Goal: Information Seeking & Learning: Learn about a topic

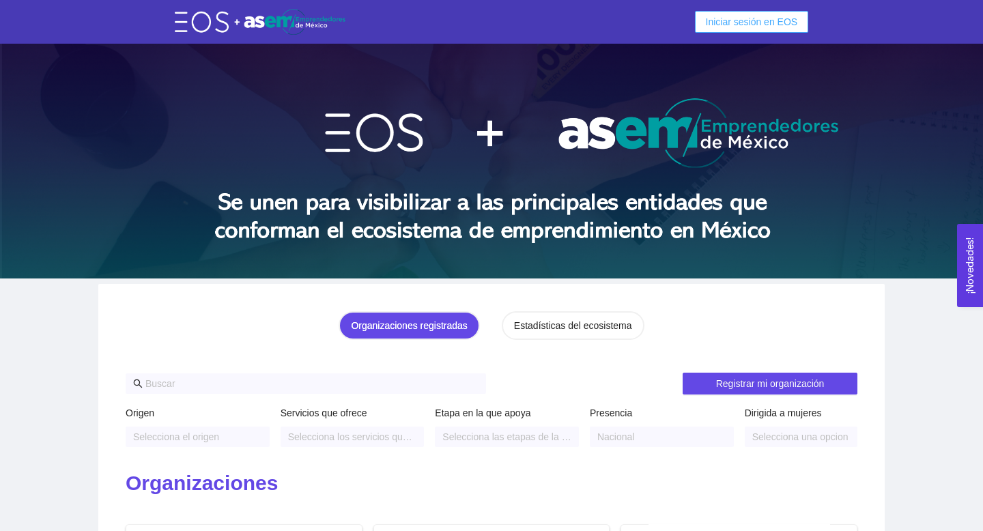
click at [758, 20] on span "Iniciar sesión en EOS" at bounding box center [752, 21] width 92 height 15
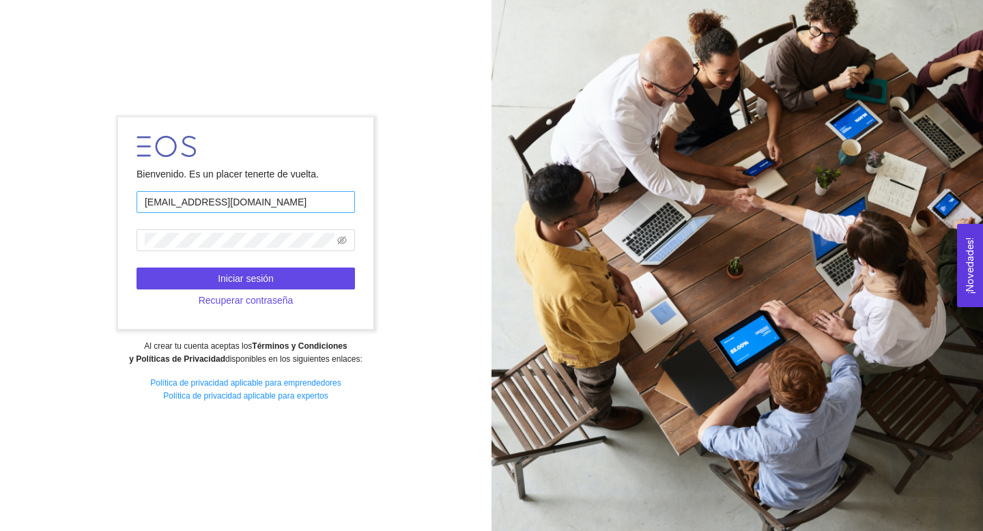
click at [201, 197] on input "[EMAIL_ADDRESS][DOMAIN_NAME]" at bounding box center [246, 202] width 218 height 22
type input "1"
click at [199, 229] on span at bounding box center [246, 240] width 218 height 22
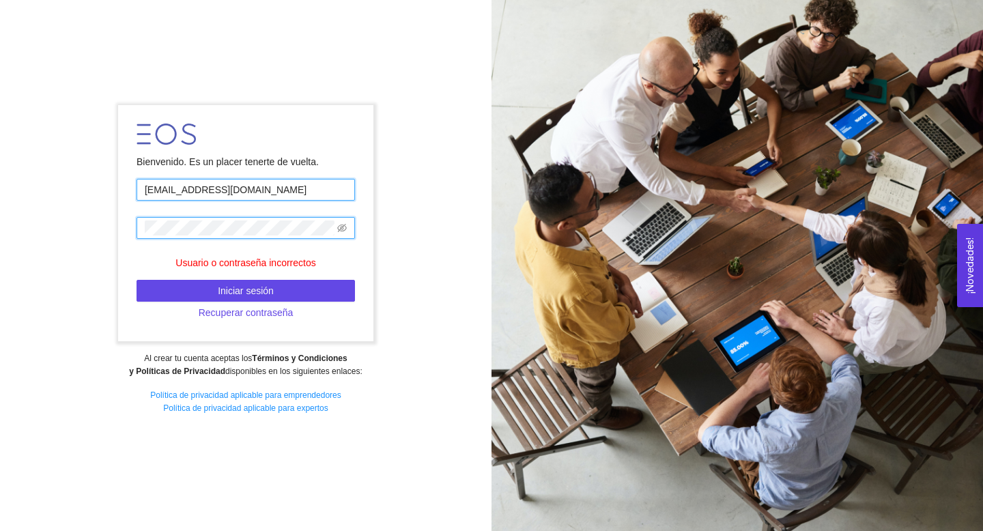
click at [237, 184] on input "[EMAIL_ADDRESS][DOMAIN_NAME]" at bounding box center [246, 190] width 218 height 22
click at [272, 183] on input "[EMAIL_ADDRESS][DOMAIN_NAME]" at bounding box center [246, 190] width 218 height 22
drag, startPoint x: 272, startPoint y: 183, endPoint x: 230, endPoint y: 188, distance: 41.9
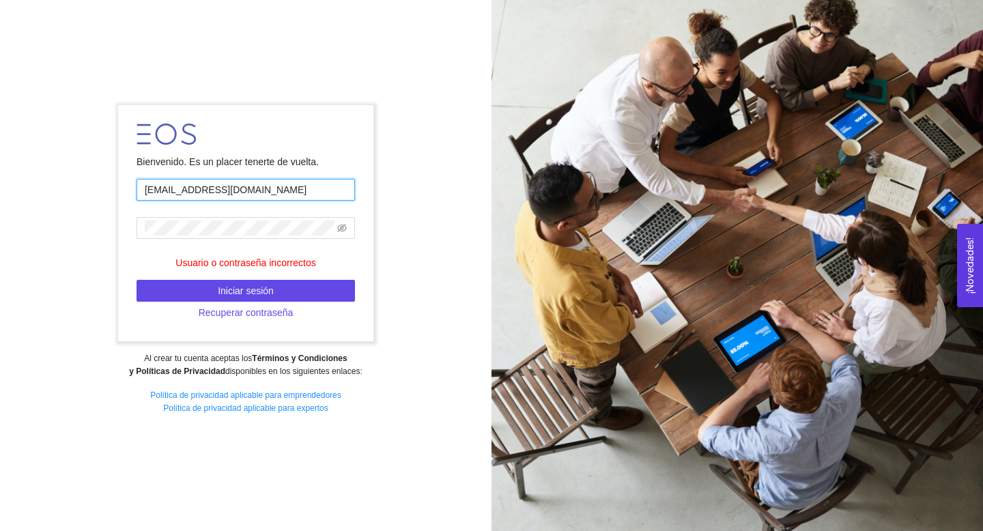
click at [230, 188] on input "[EMAIL_ADDRESS][DOMAIN_NAME]" at bounding box center [246, 190] width 218 height 22
type input "[EMAIL_ADDRESS][DOMAIN_NAME]"
click at [180, 271] on form "Bienvenido. Es un placer tenerte de vuelta. [EMAIL_ADDRESS][DOMAIN_NAME] Usuari…" at bounding box center [245, 223] width 255 height 236
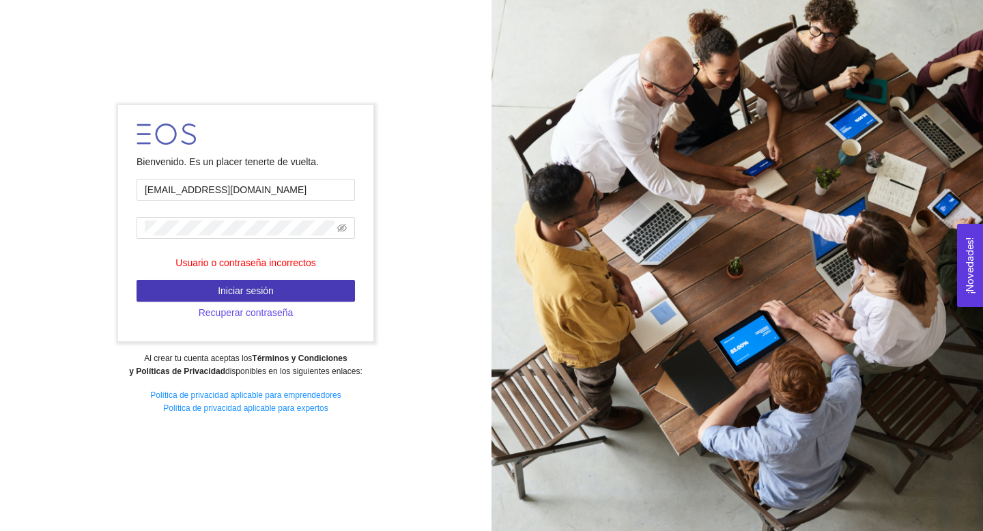
click at [230, 284] on span "Iniciar sesión" at bounding box center [246, 290] width 56 height 15
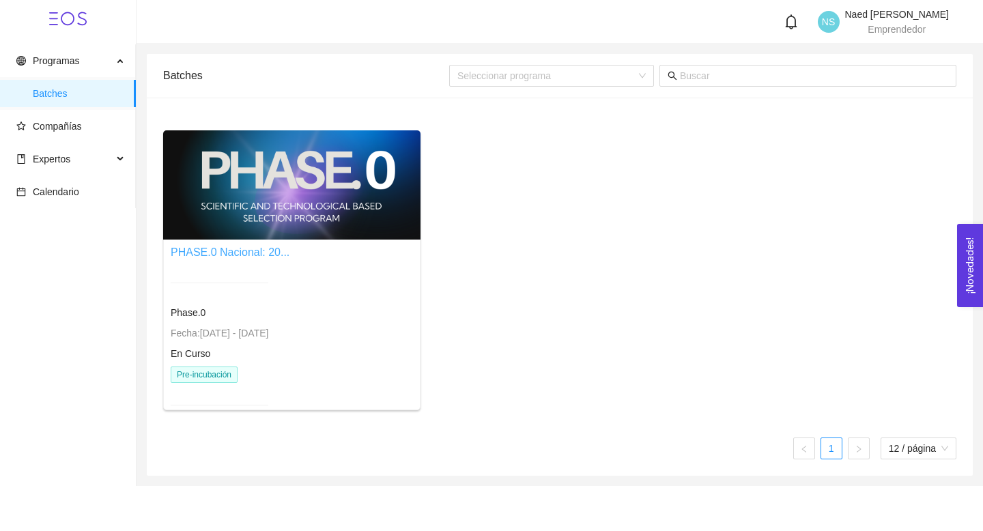
click at [249, 256] on link "PHASE.0 Nacional: 20..." at bounding box center [230, 252] width 119 height 12
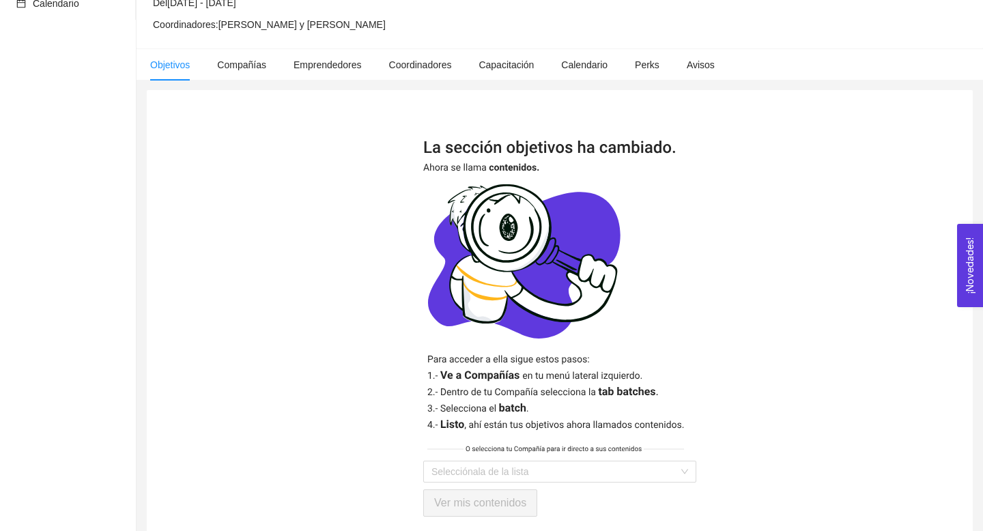
scroll to position [234, 0]
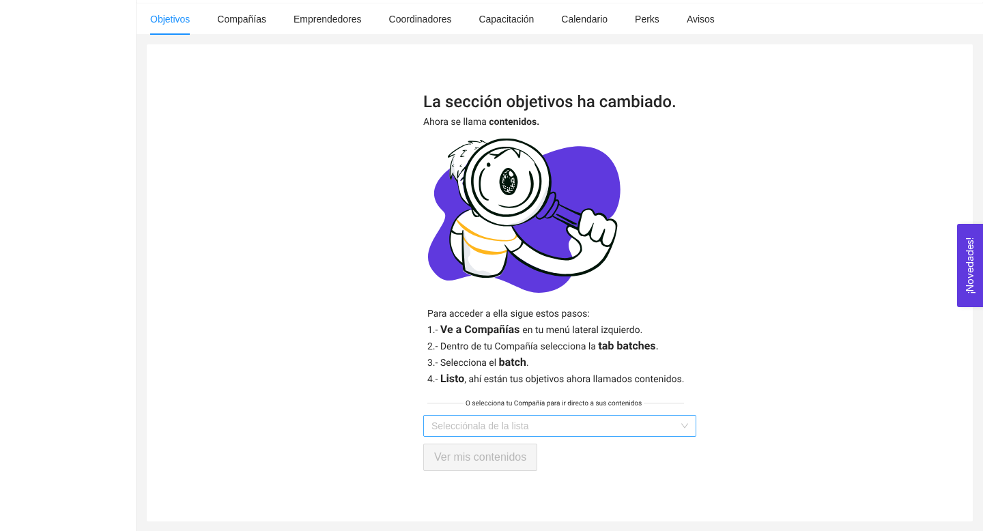
click at [499, 418] on input "search" at bounding box center [554, 426] width 247 height 20
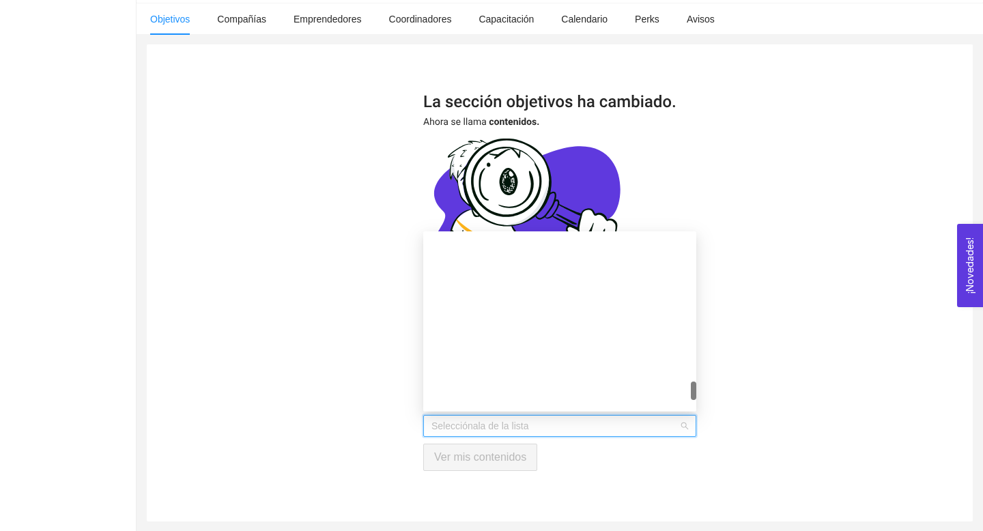
scroll to position [1879, 0]
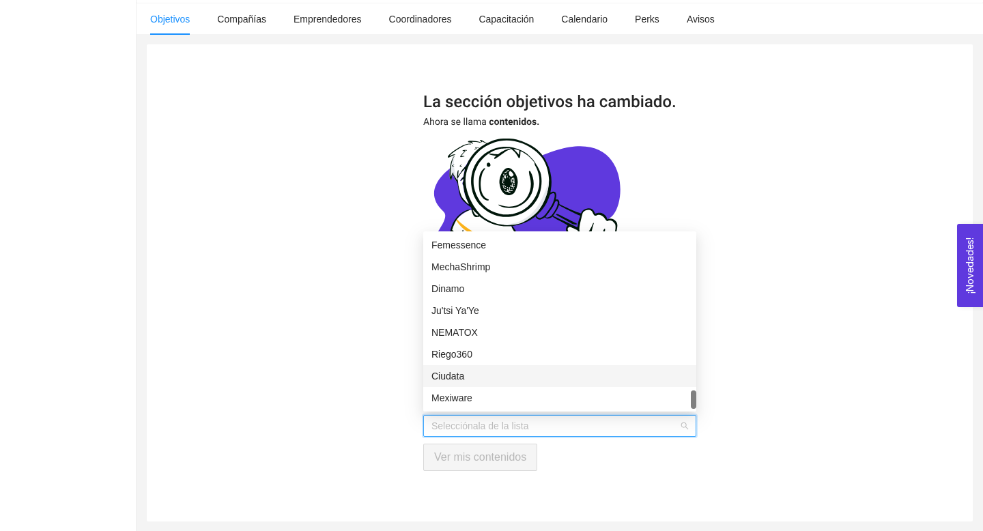
type input "n"
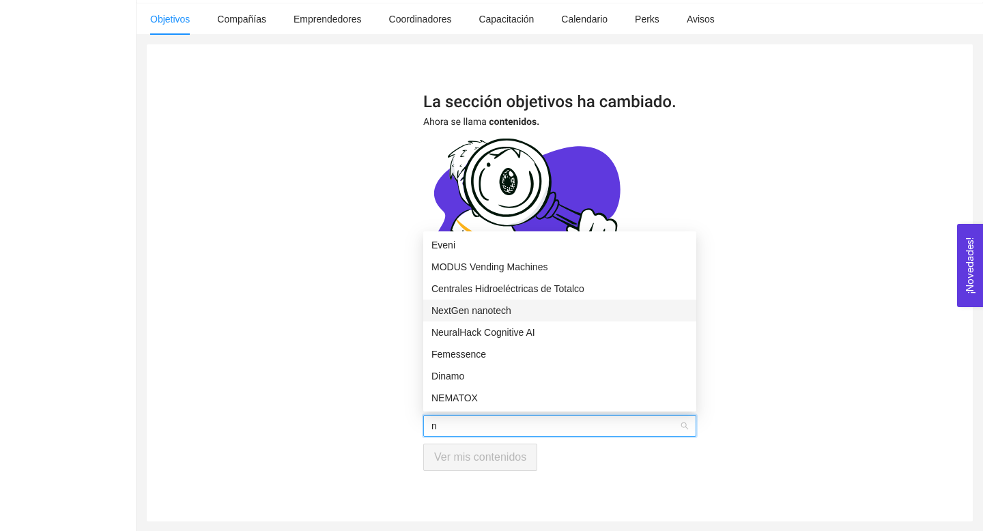
click at [465, 302] on div "NextGen nanotech" at bounding box center [559, 311] width 273 height 22
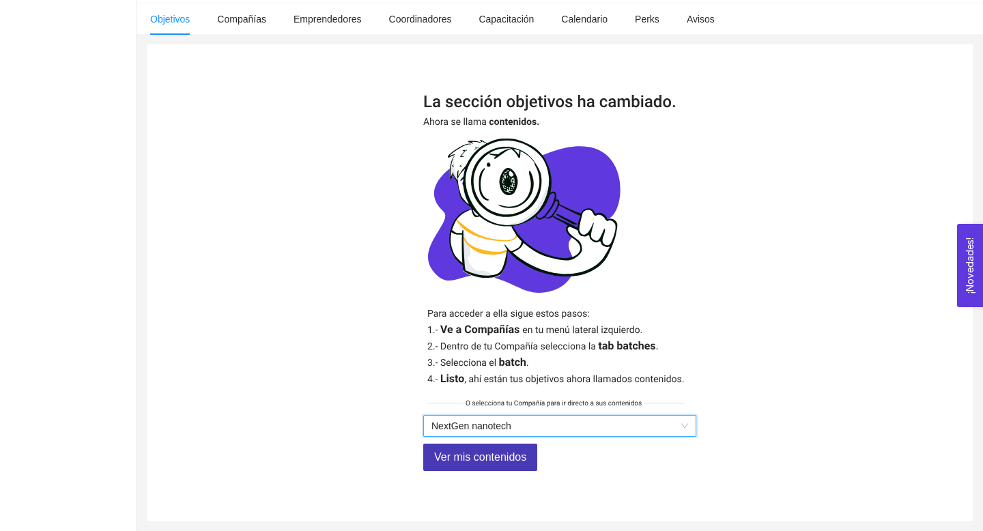
click at [488, 452] on span "Ver mis contenidos" at bounding box center [480, 457] width 92 height 17
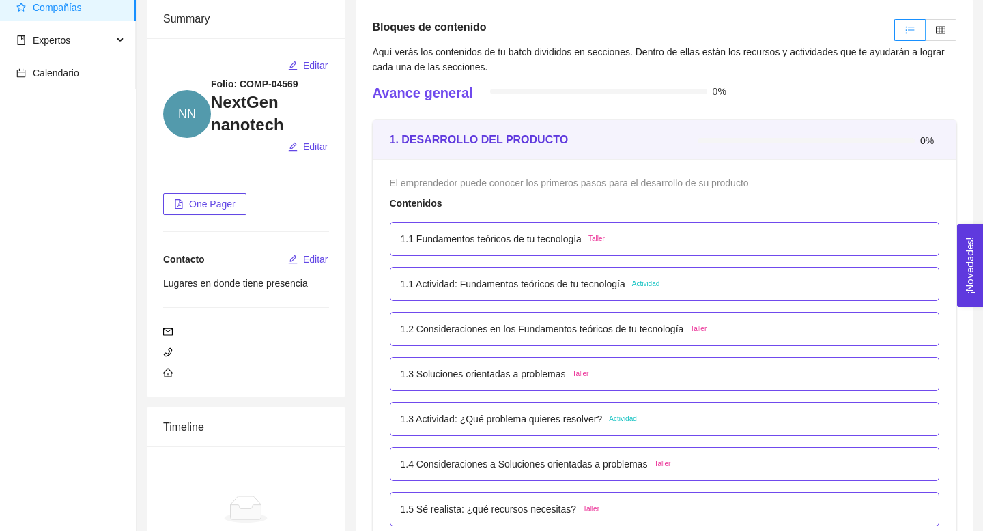
scroll to position [100, 0]
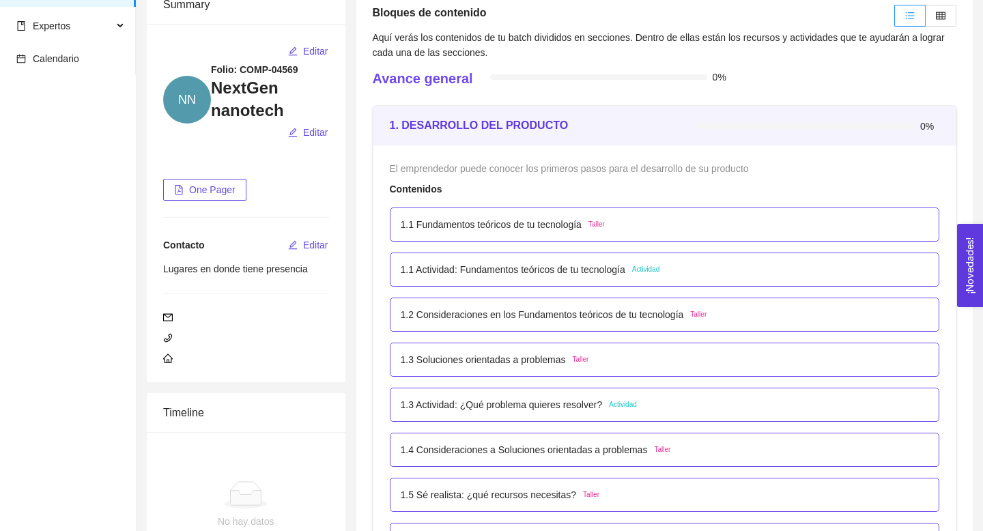
click at [466, 225] on p "1.1 Fundamentos teóricos de tu tecnología" at bounding box center [491, 224] width 181 height 15
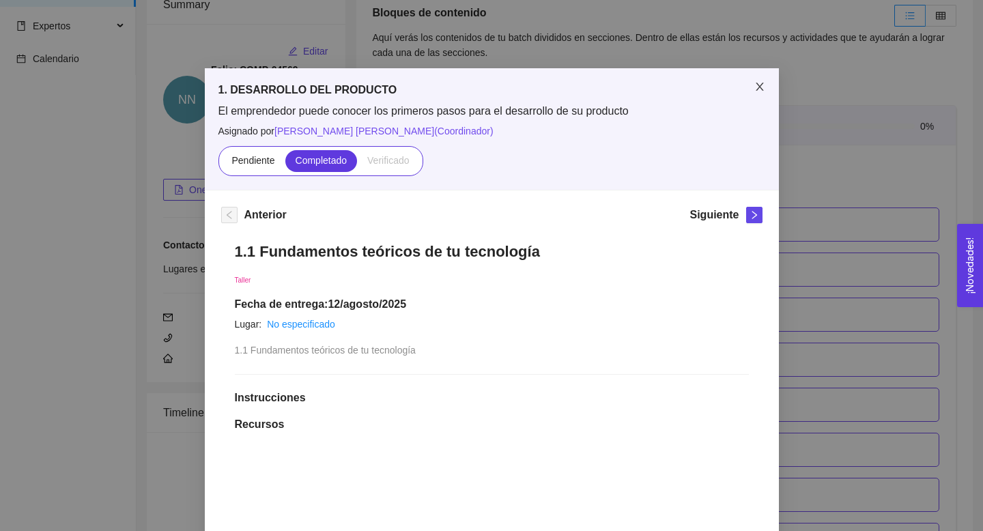
click at [764, 81] on span "Close" at bounding box center [760, 87] width 38 height 38
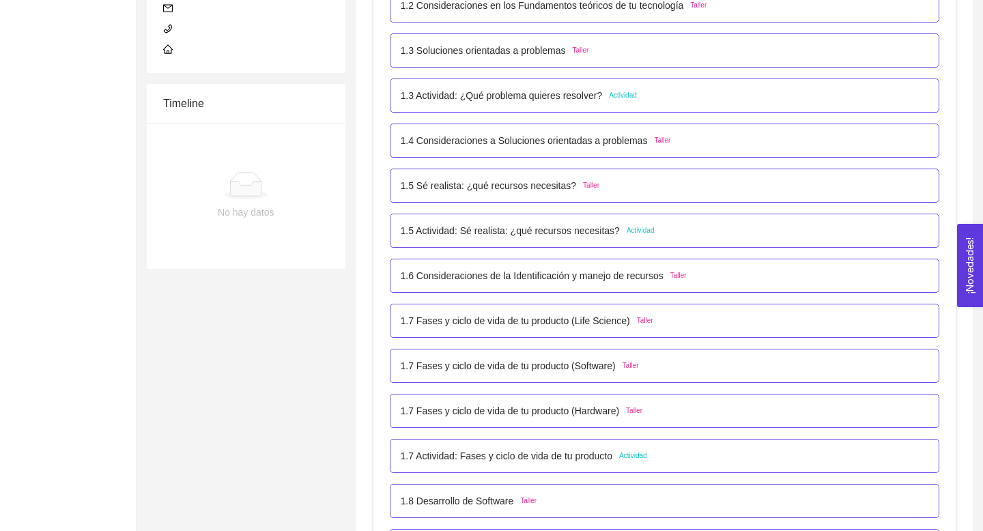
scroll to position [0, 0]
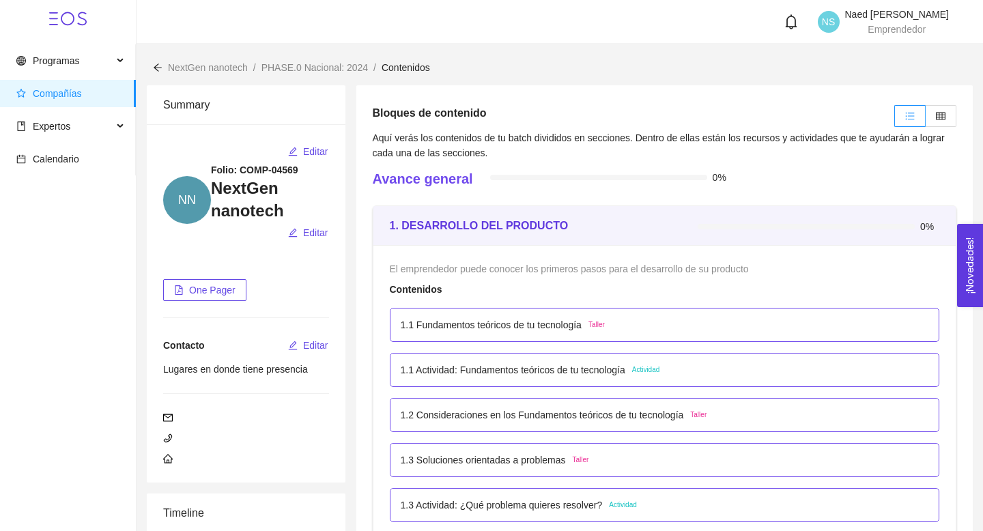
click at [564, 324] on p "1.1 Fundamentos teóricos de tu tecnología" at bounding box center [491, 324] width 181 height 15
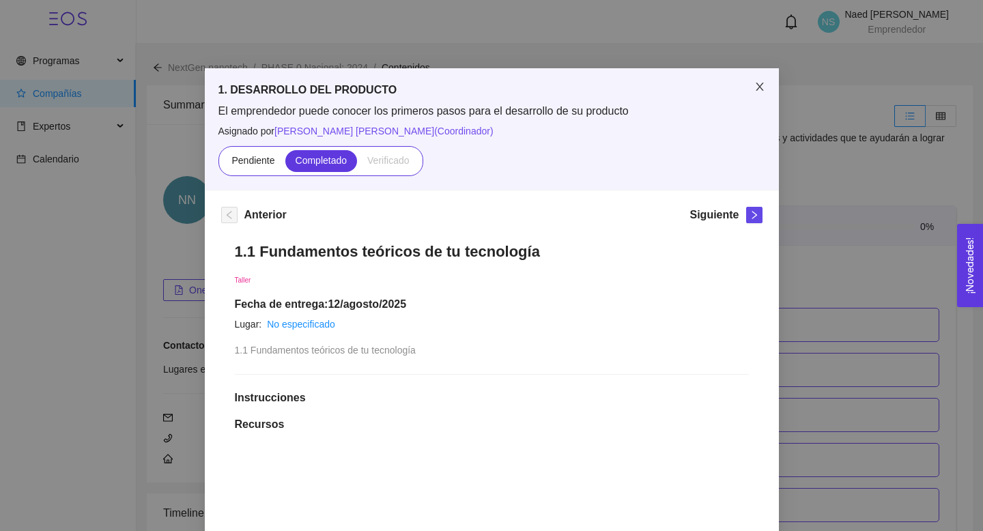
click at [766, 89] on span "Close" at bounding box center [760, 87] width 38 height 38
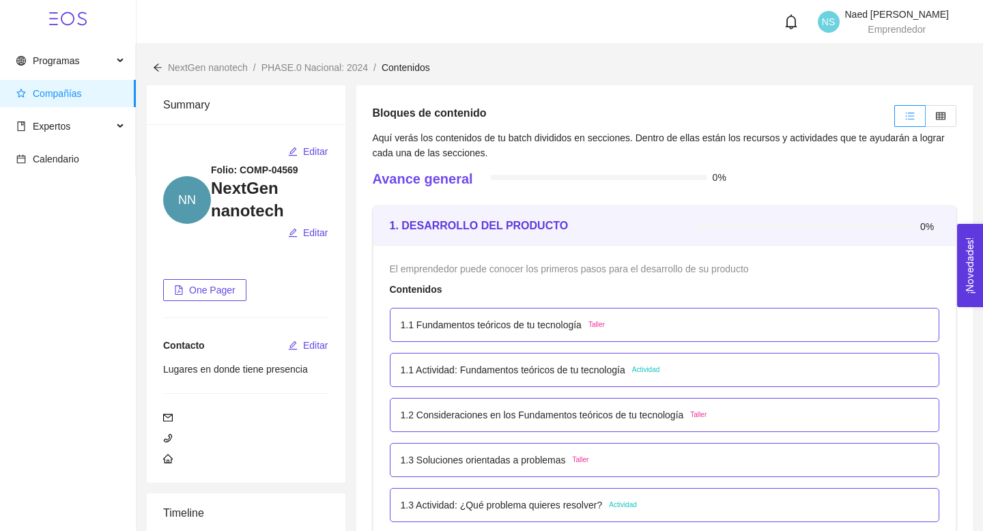
click at [532, 326] on p "1.1 Fundamentos teóricos de tu tecnología" at bounding box center [491, 324] width 181 height 15
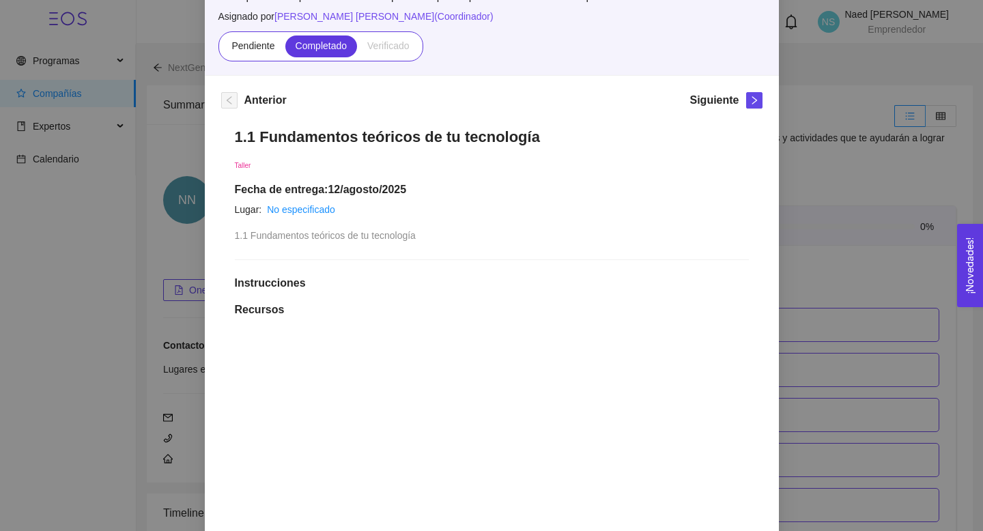
scroll to position [117, 0]
